Goal: Check status: Check status

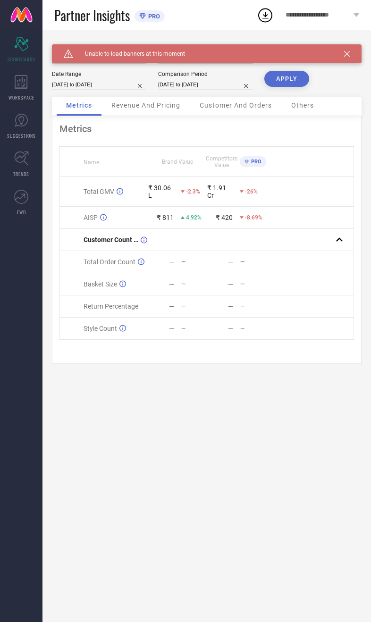
click at [352, 51] on div "Caution Created with Sketch. Unable to load banners at this moment" at bounding box center [206, 53] width 309 height 19
select select "9"
select select "2025"
select select "10"
select select "2025"
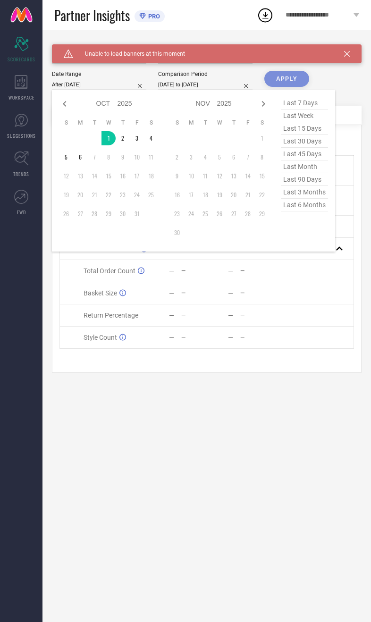
type input "[DATE] to [DATE]"
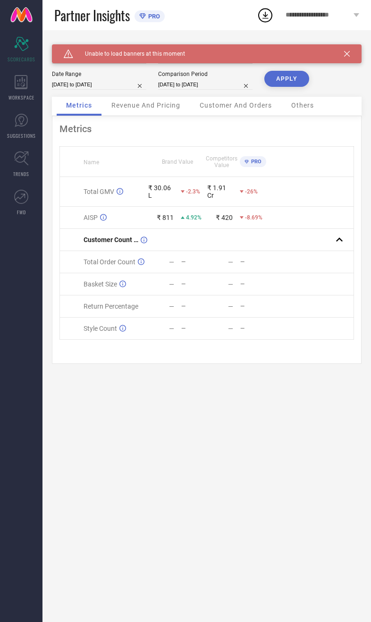
select select "9"
select select "2024"
select select "10"
select select "2024"
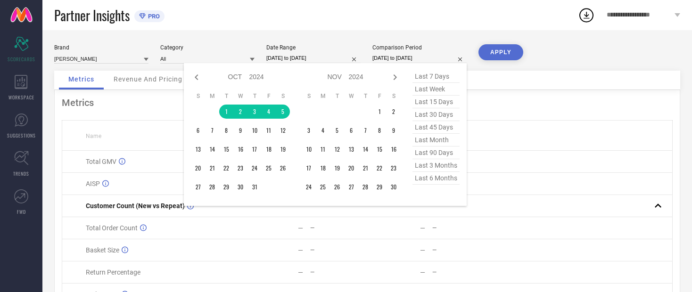
click at [219, 112] on td at bounding box center [212, 112] width 14 height 14
type input "After 06-10-2024"
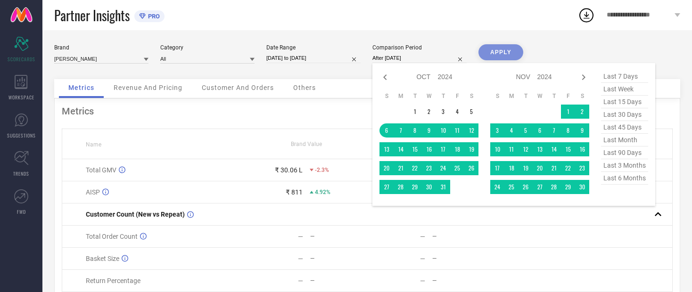
click at [222, 83] on div "Customer And Orders" at bounding box center [237, 88] width 91 height 19
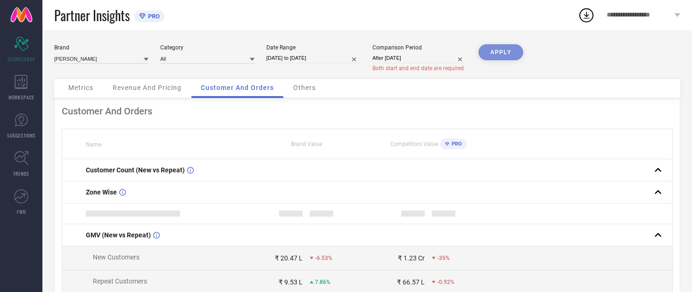
select select "9"
select select "2024"
select select "10"
select select "2024"
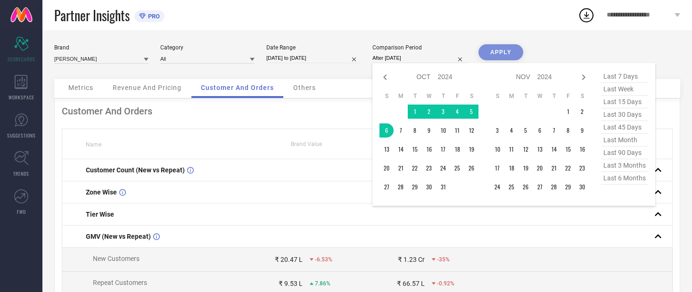
type input "[DATE] to [DATE]"
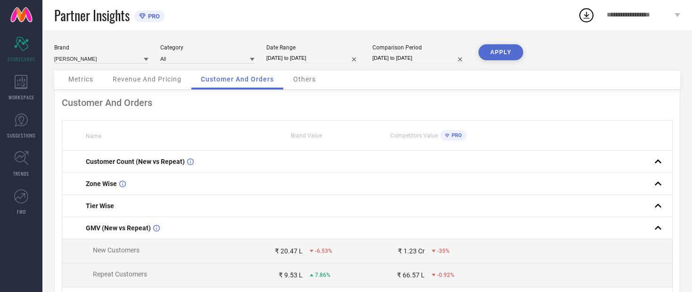
click at [370, 52] on button "APPLY" at bounding box center [501, 52] width 45 height 16
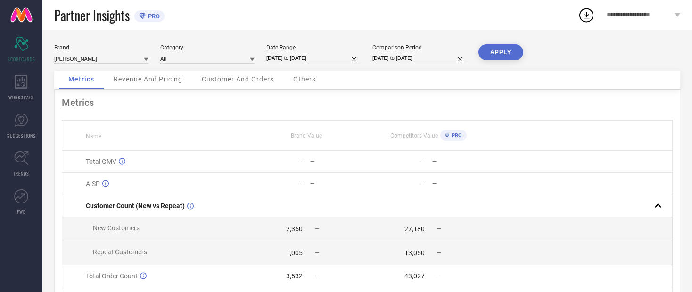
click at [370, 53] on button "APPLY" at bounding box center [501, 52] width 45 height 16
click at [127, 83] on span "Revenue And Pricing" at bounding box center [148, 79] width 69 height 8
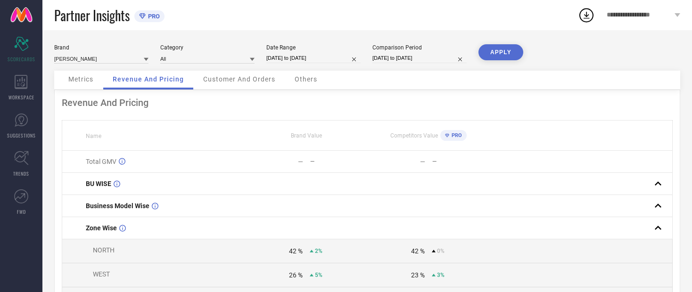
click at [73, 81] on span "Metrics" at bounding box center [80, 79] width 25 height 8
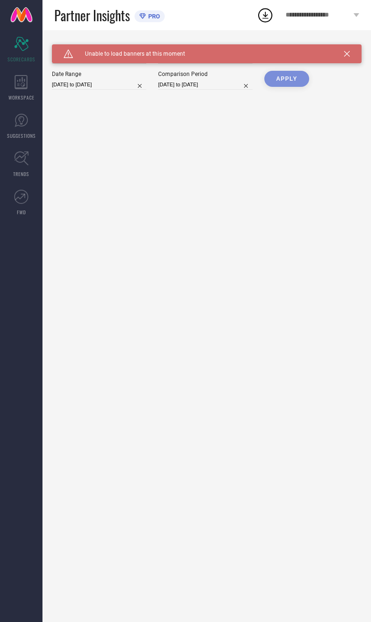
type input "All"
click at [295, 80] on button "APPLY" at bounding box center [286, 79] width 45 height 16
click at [290, 80] on button "APPLY" at bounding box center [286, 79] width 45 height 16
